Goal: Information Seeking & Learning: Learn about a topic

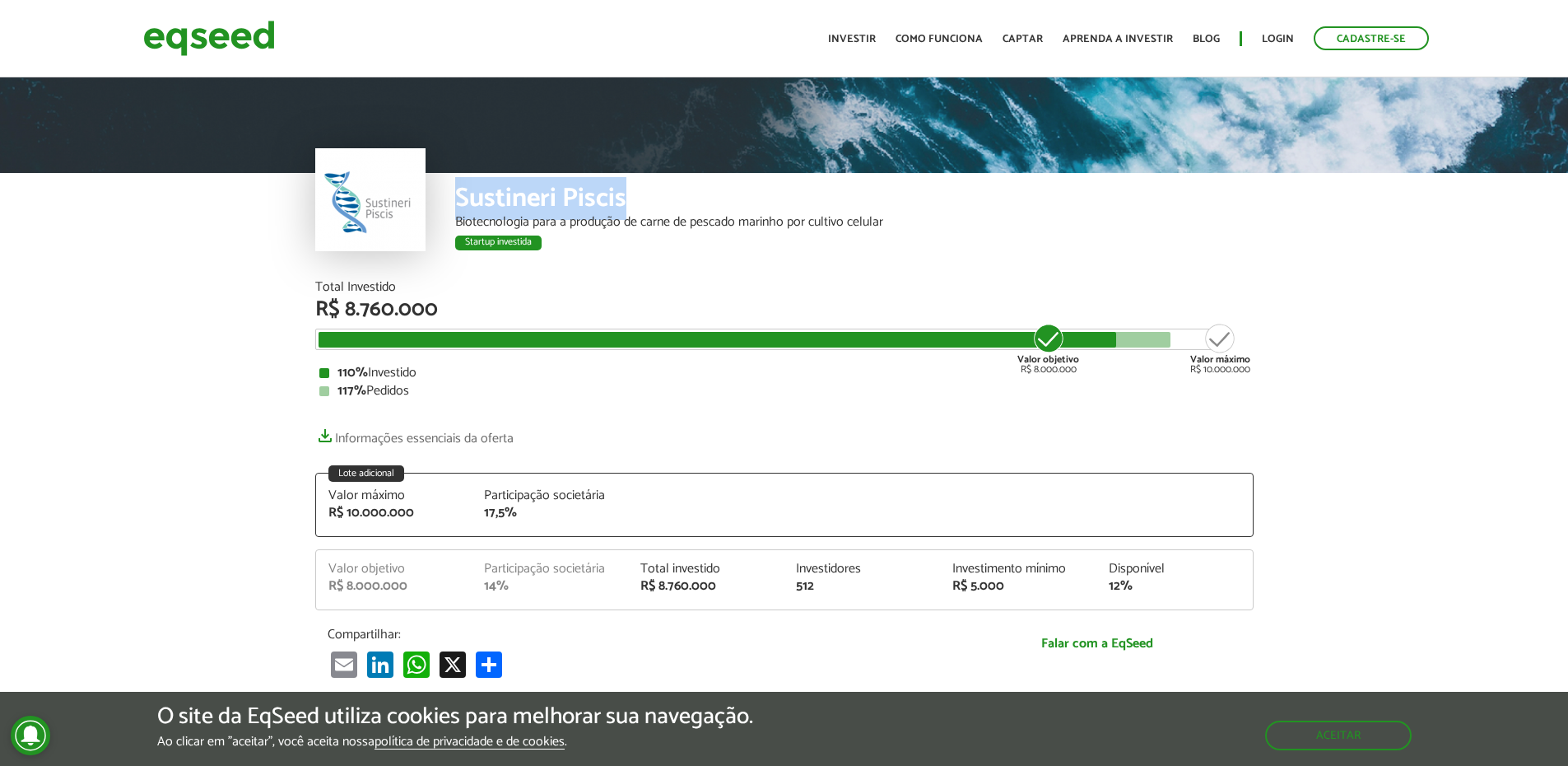
drag, startPoint x: 458, startPoint y: 198, endPoint x: 624, endPoint y: 203, distance: 166.1
click at [624, 203] on div "Sustineri Piscis" at bounding box center [854, 200] width 798 height 31
copy div "Sustineri Piscis"
